Goal: Navigation & Orientation: Find specific page/section

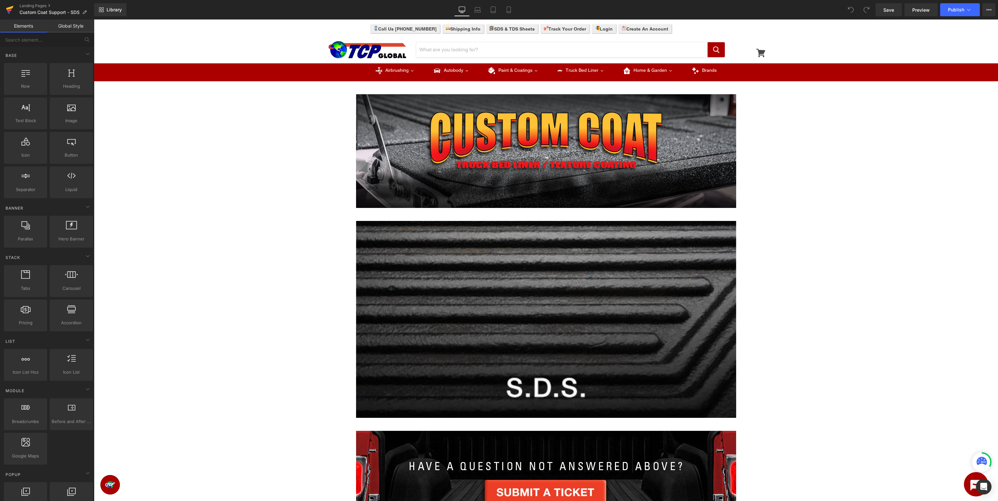
click at [8, 8] on icon at bounding box center [9, 8] width 7 height 4
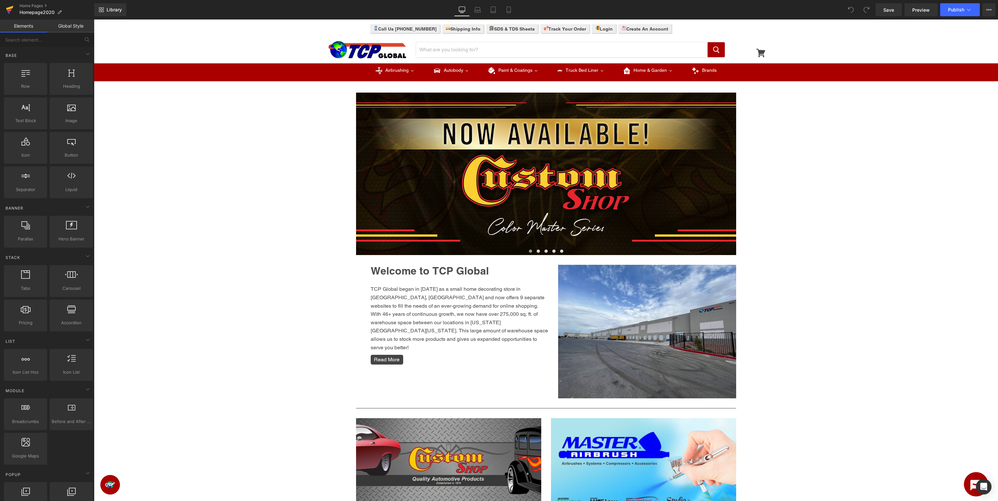
click at [8, 10] on icon at bounding box center [9, 10] width 5 height 3
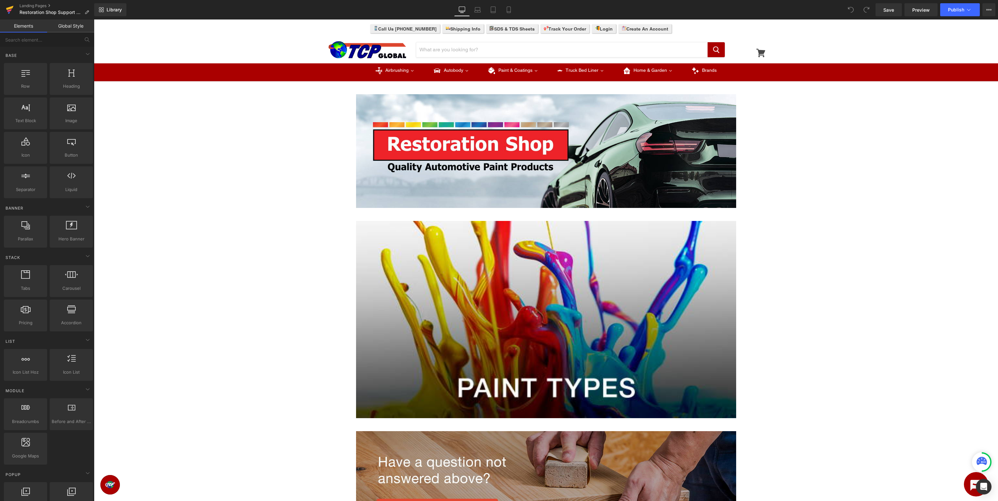
click at [7, 8] on icon at bounding box center [10, 10] width 8 height 16
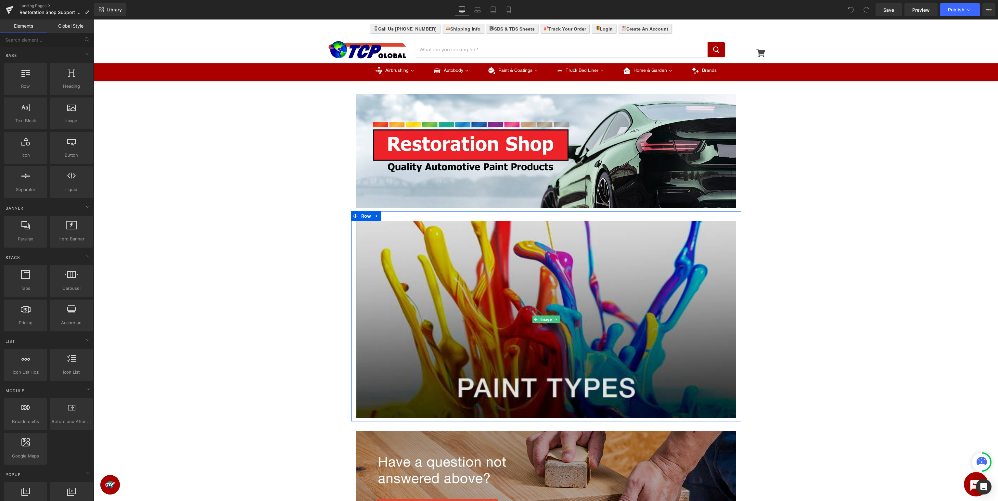
scroll to position [34, 0]
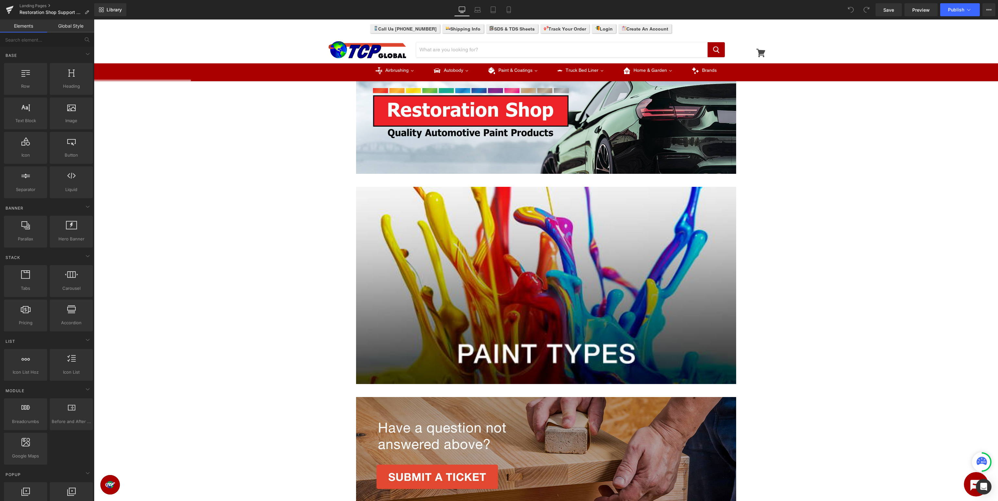
click at [891, 208] on div "Image Row Image Row Image Row Select your layout" at bounding box center [546, 324] width 904 height 549
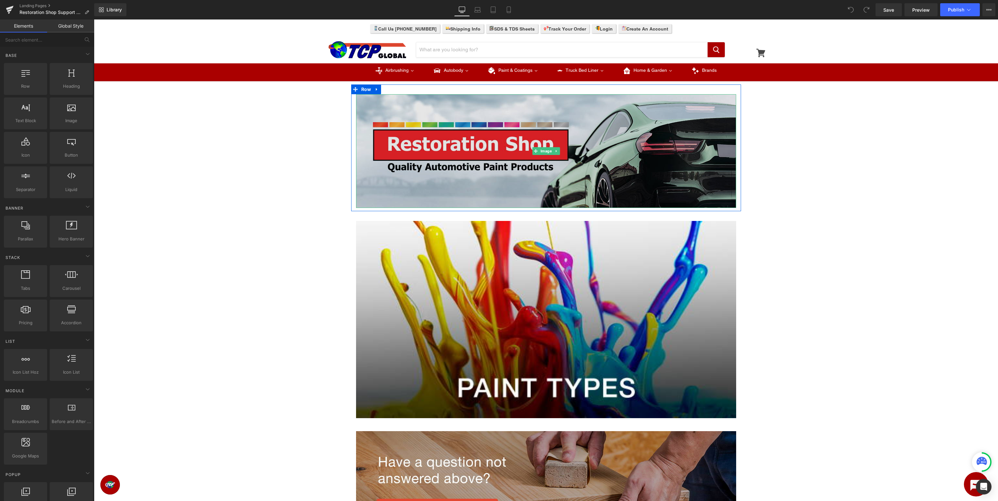
click at [506, 147] on img at bounding box center [546, 151] width 380 height 114
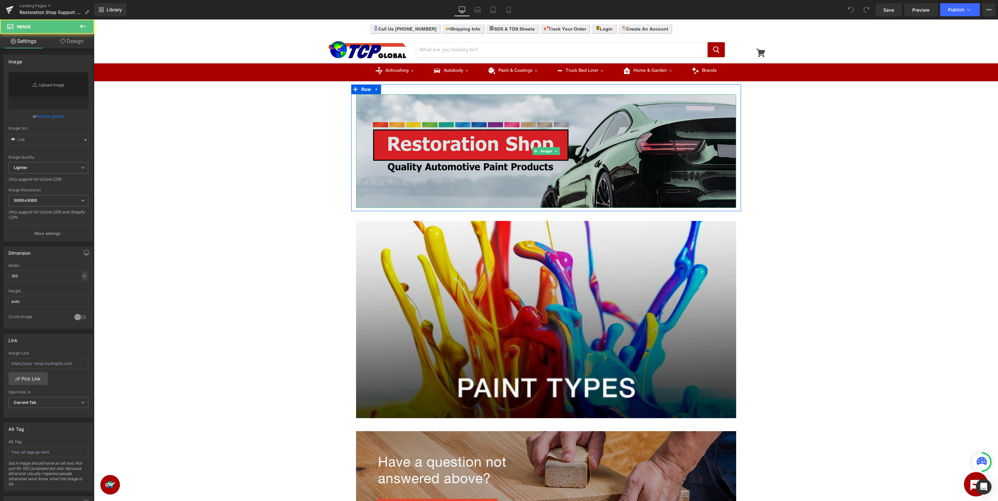
type input "[URL][DOMAIN_NAME]"
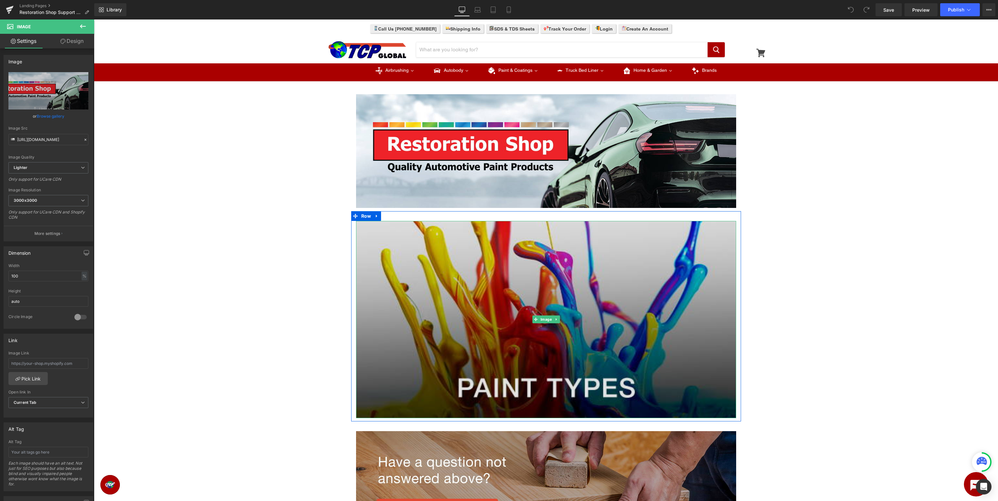
click at [645, 269] on img at bounding box center [546, 319] width 380 height 197
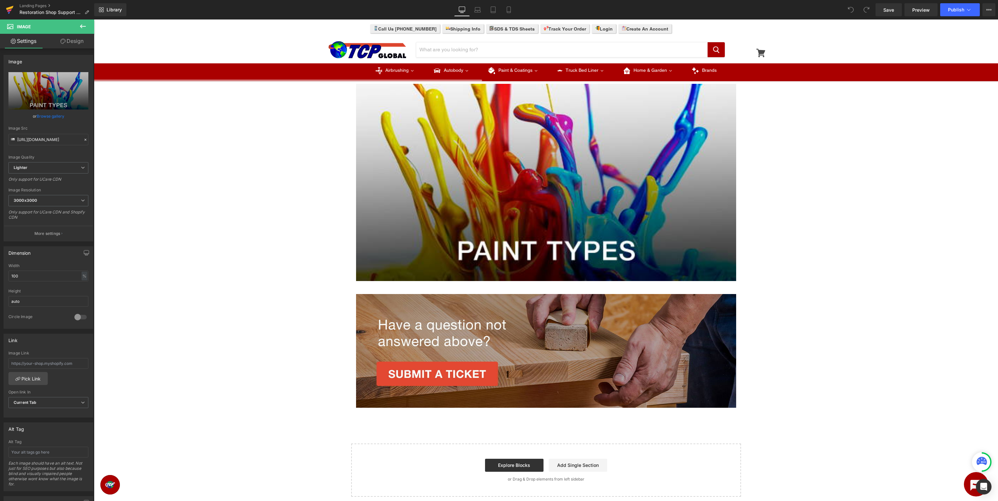
click at [8, 11] on icon at bounding box center [9, 10] width 5 height 3
